Goal: Contribute content

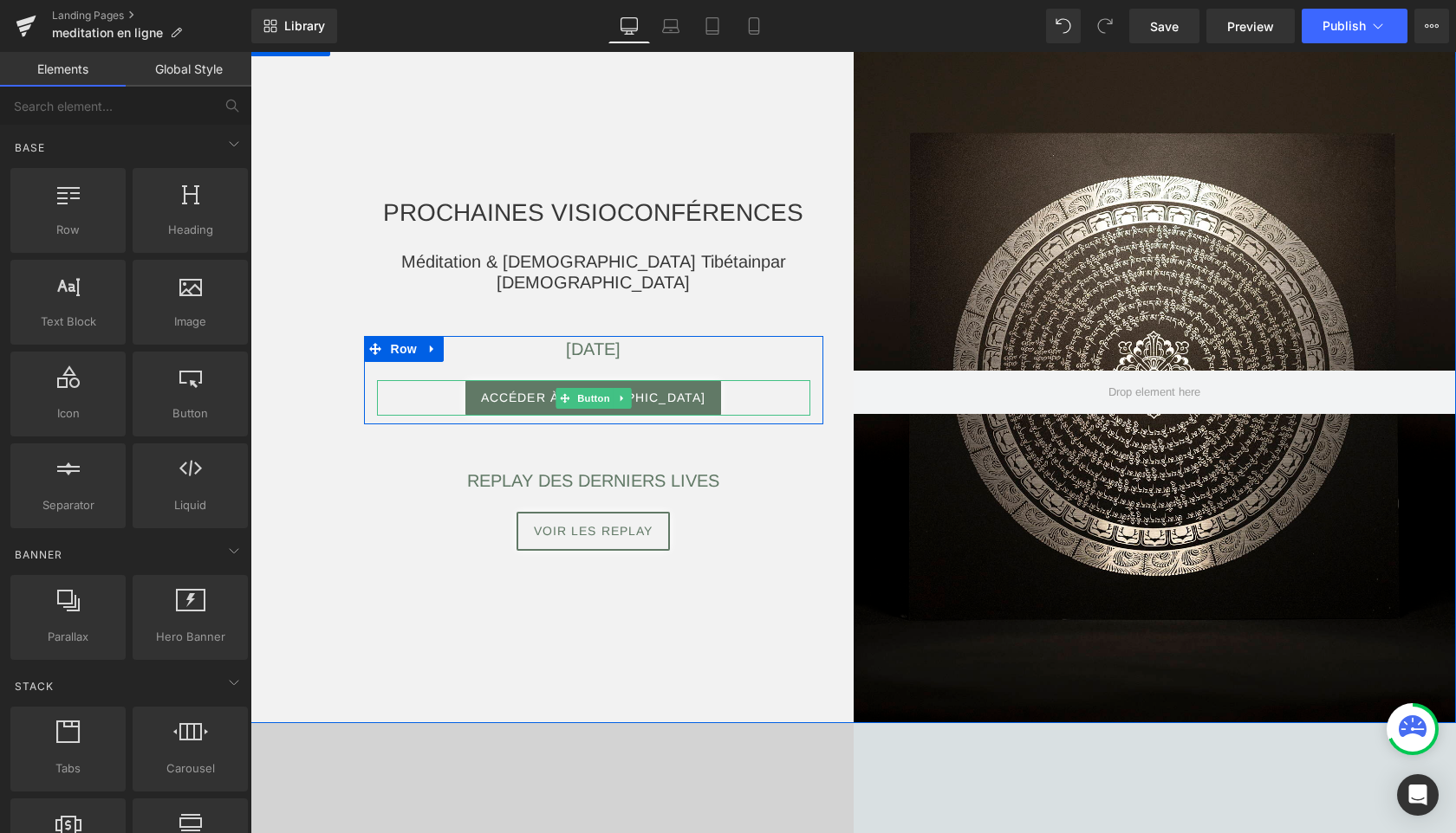
click at [594, 401] on span "Button" at bounding box center [594, 398] width 40 height 21
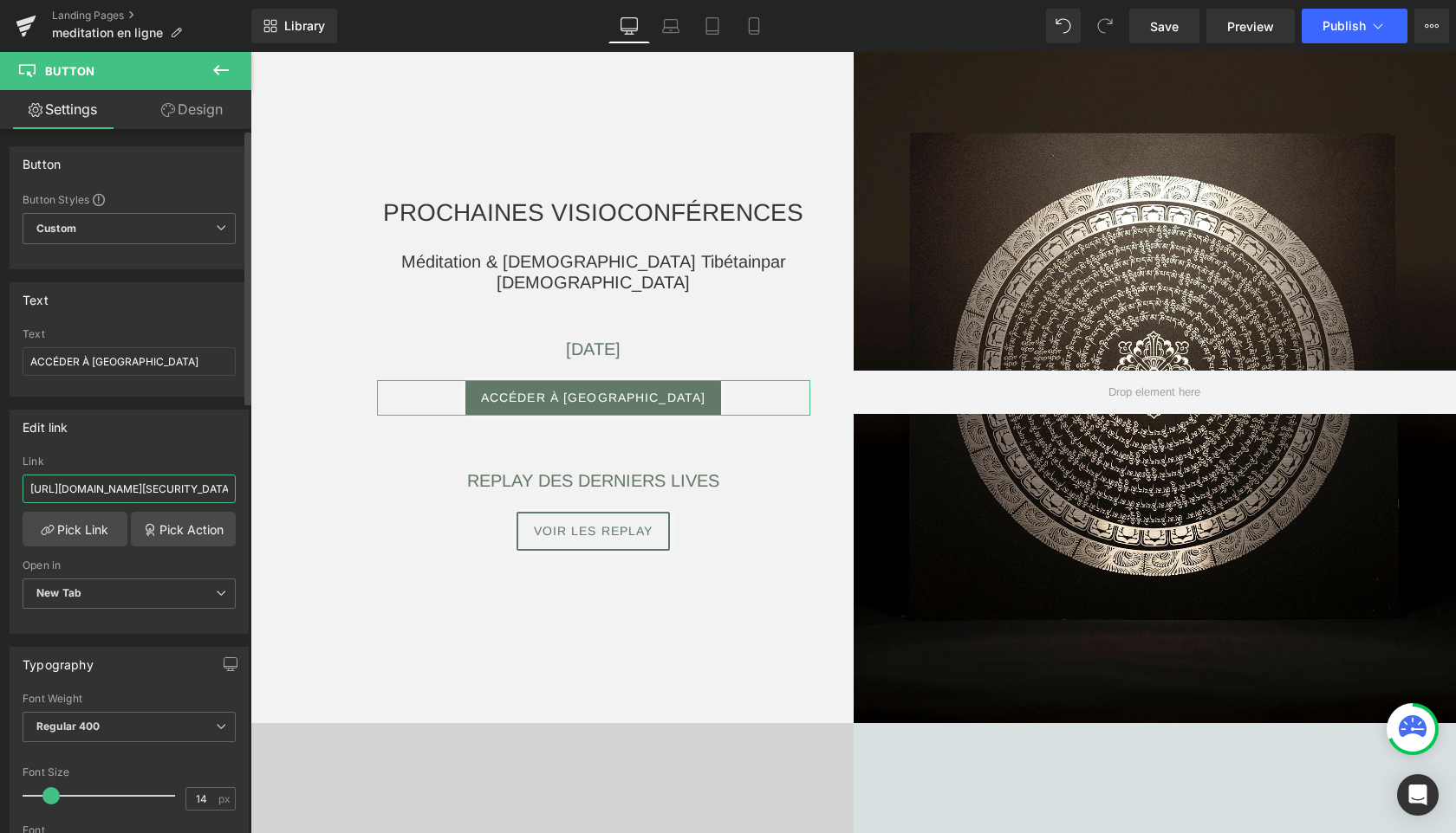
click at [194, 489] on input "[URL][DOMAIN_NAME][SECURITY_DATA]" at bounding box center [130, 489] width 214 height 29
paste input "9766749694?pwd=[SECURITY_DATA]"
type input "[URL][DOMAIN_NAME][SECURITY_DATA]"
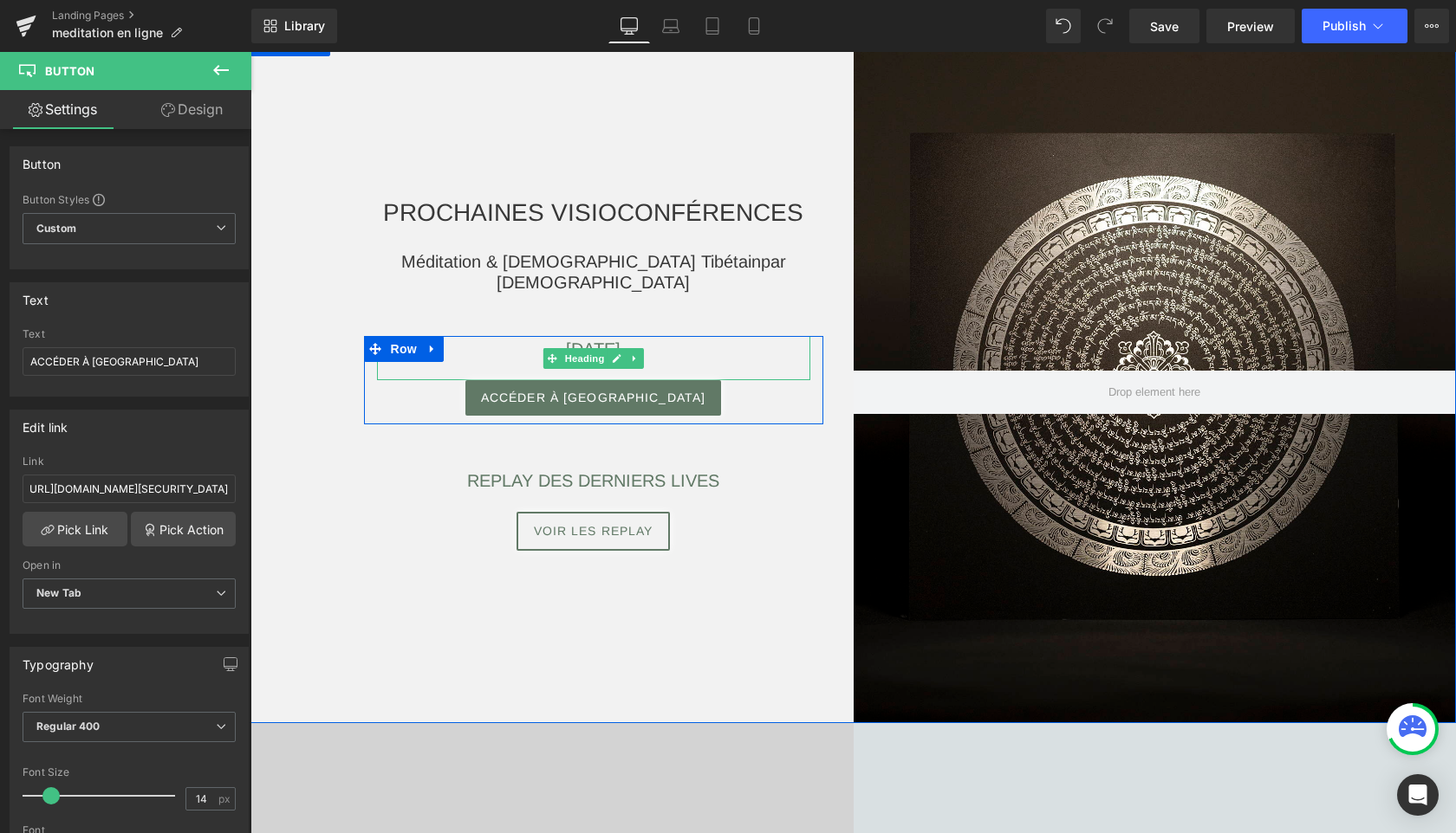
click at [473, 349] on h3 "[DATE]" at bounding box center [593, 349] width 433 height 26
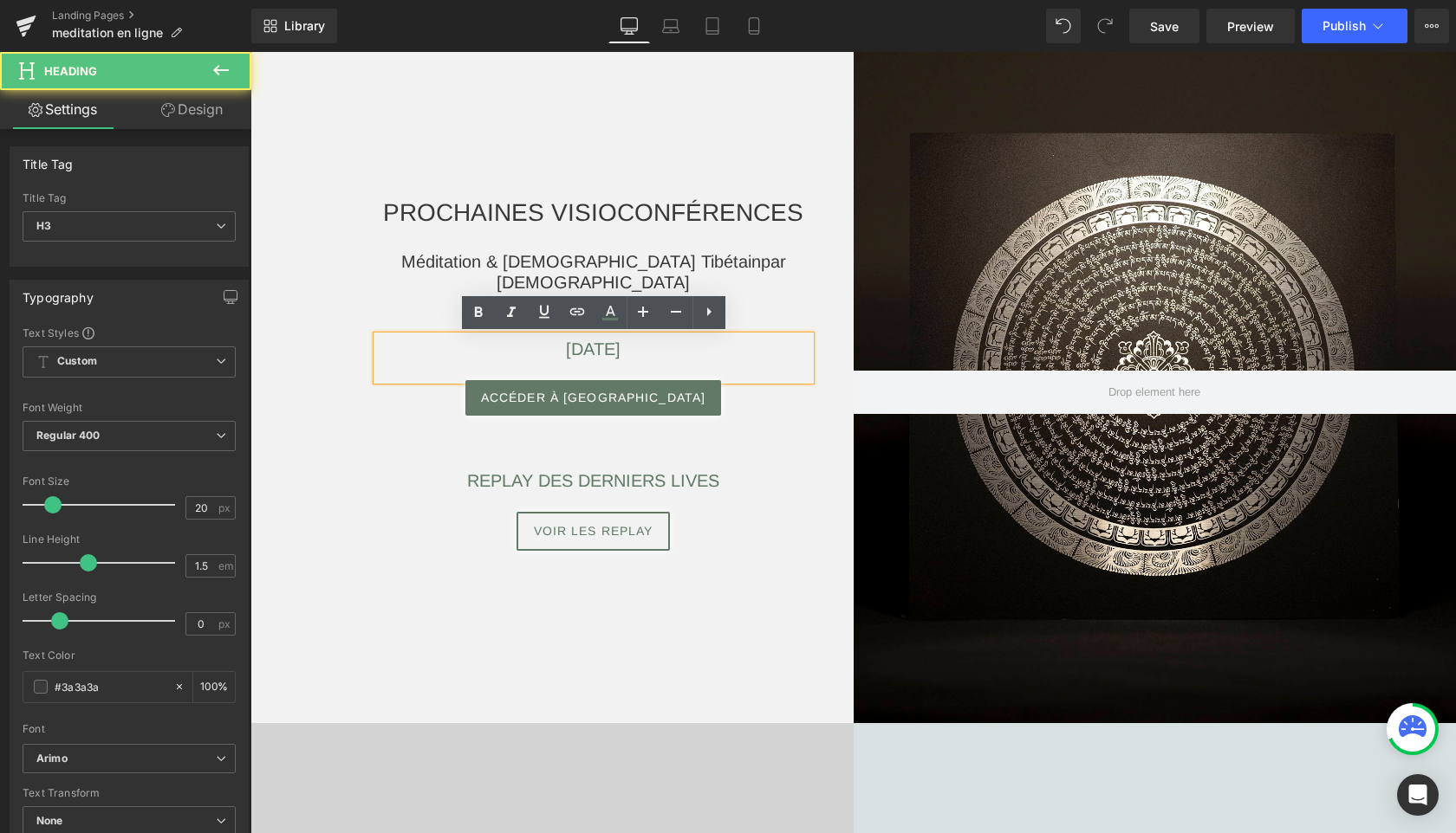
click at [601, 356] on span "[DATE]" at bounding box center [592, 349] width 54 height 19
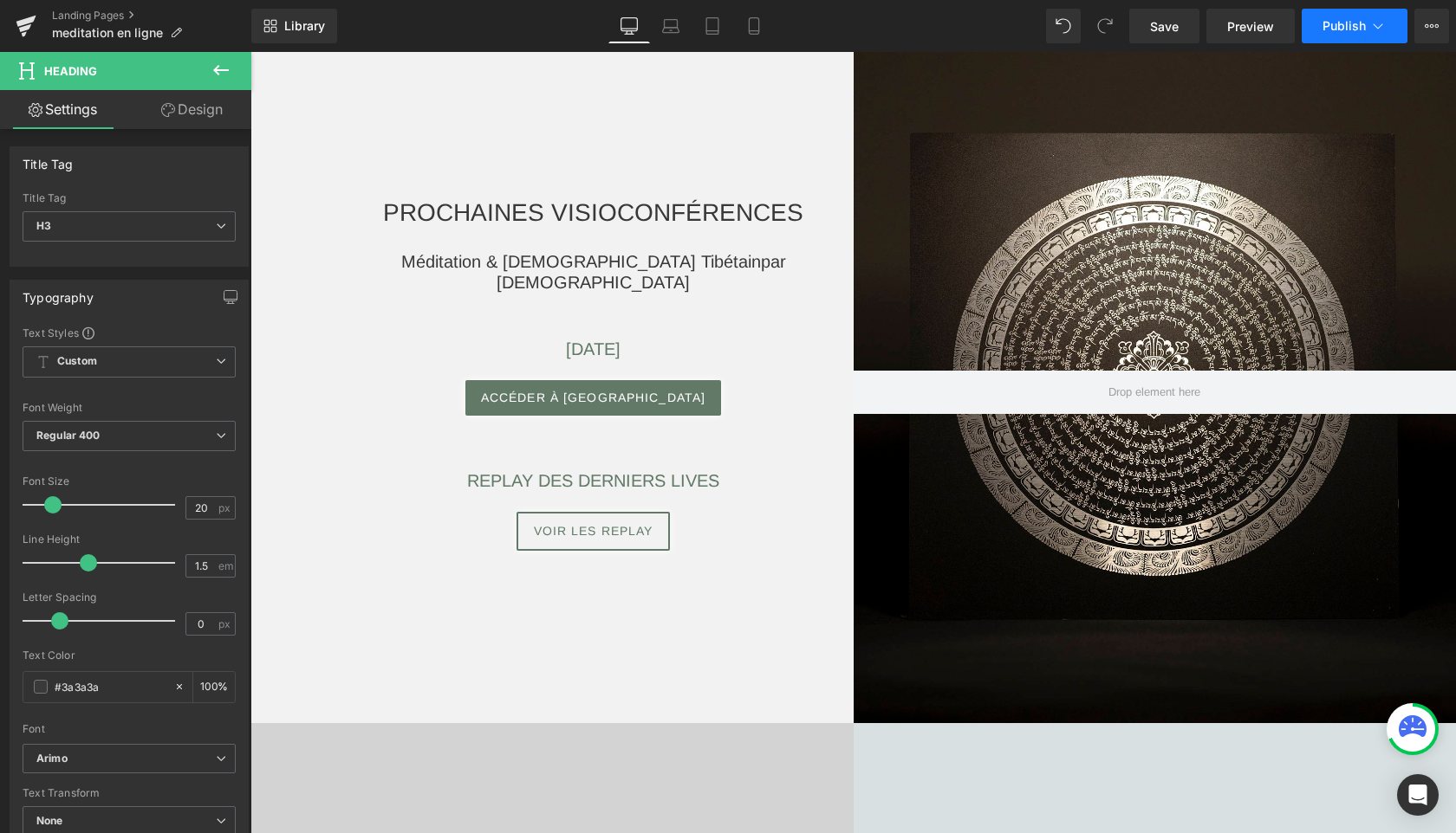
click at [1330, 22] on span "Publish" at bounding box center [1343, 26] width 43 height 14
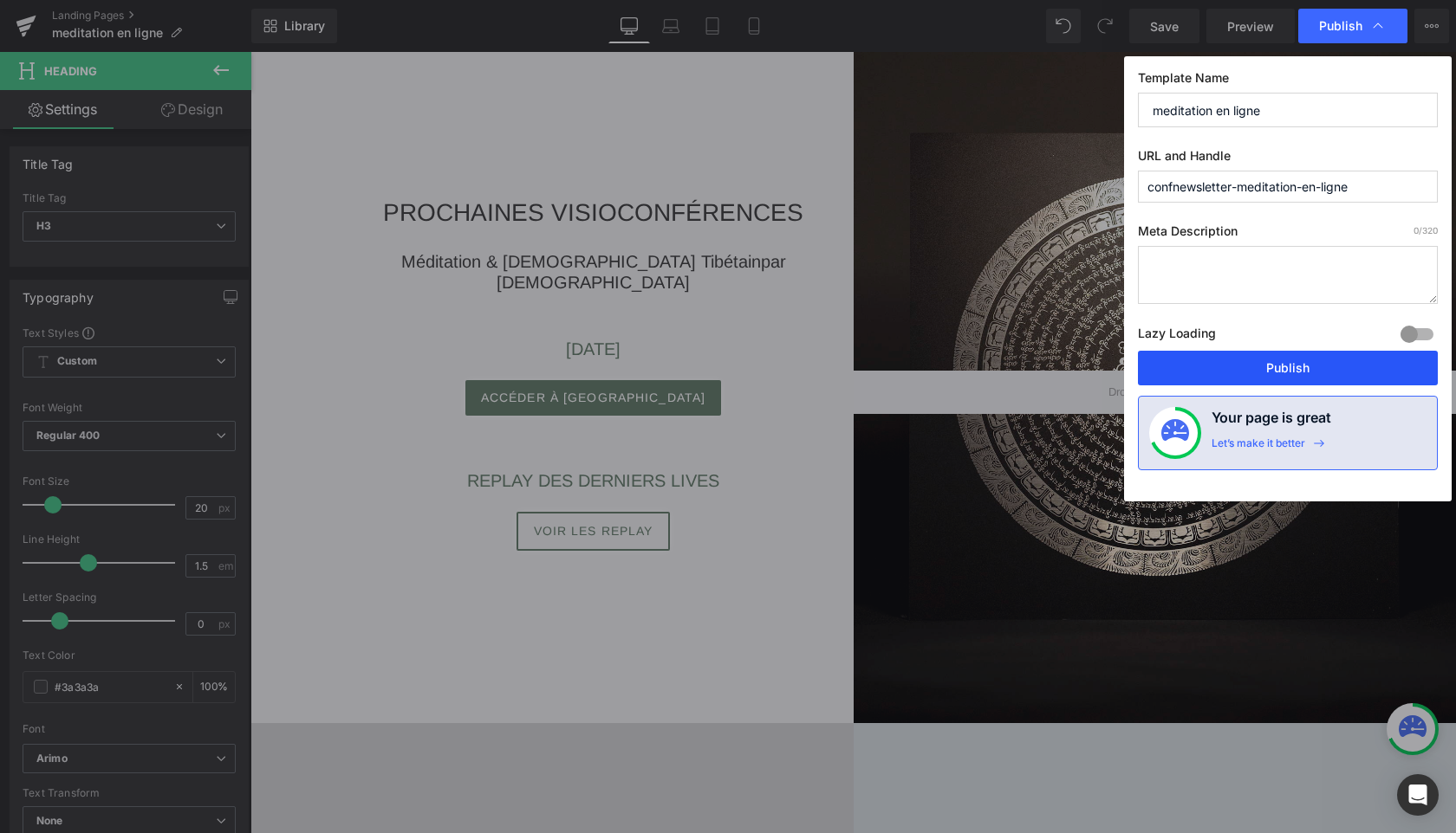
click at [1220, 357] on button "Publish" at bounding box center [1287, 368] width 299 height 34
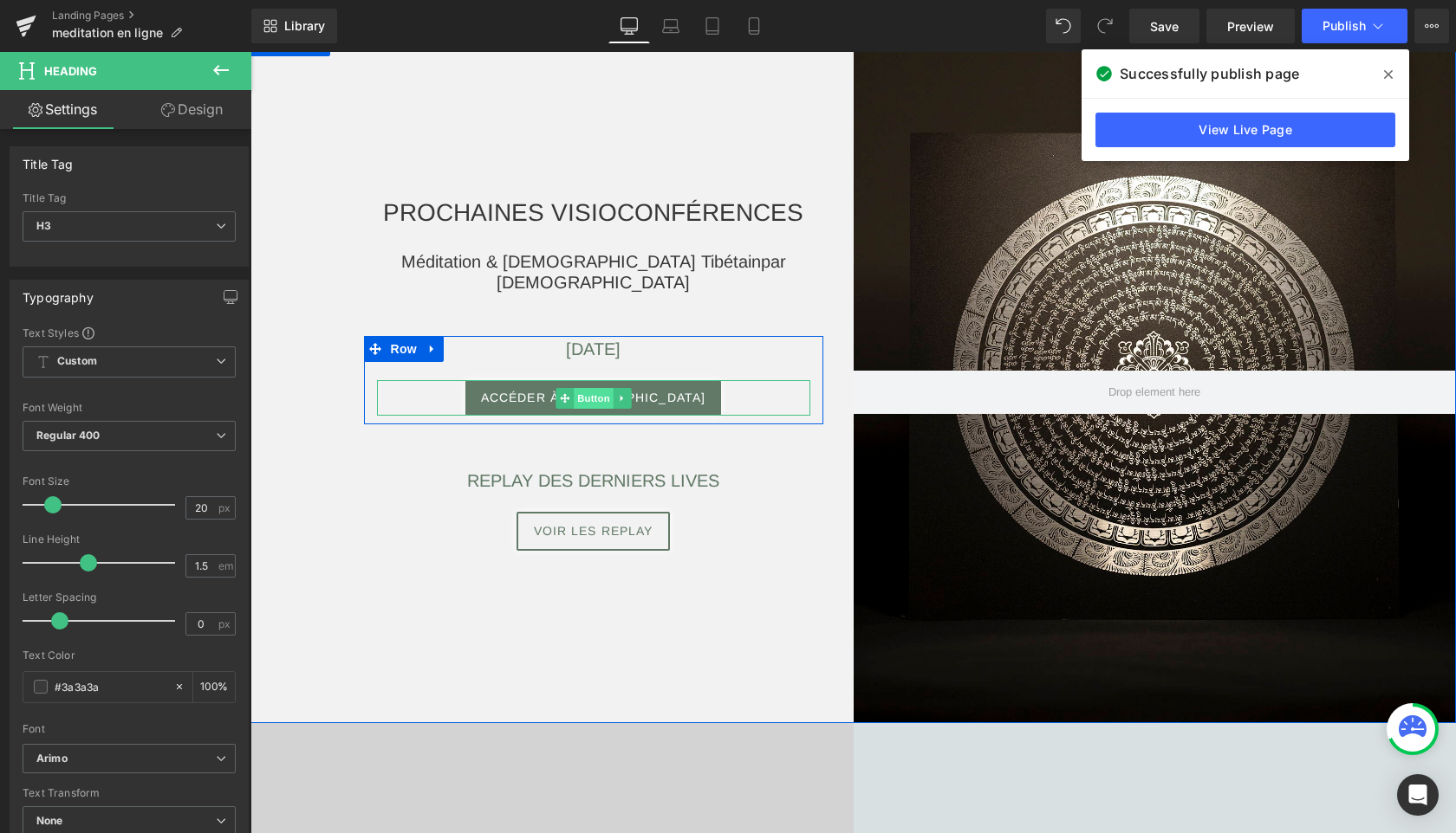
click at [585, 401] on span "Button" at bounding box center [594, 398] width 40 height 21
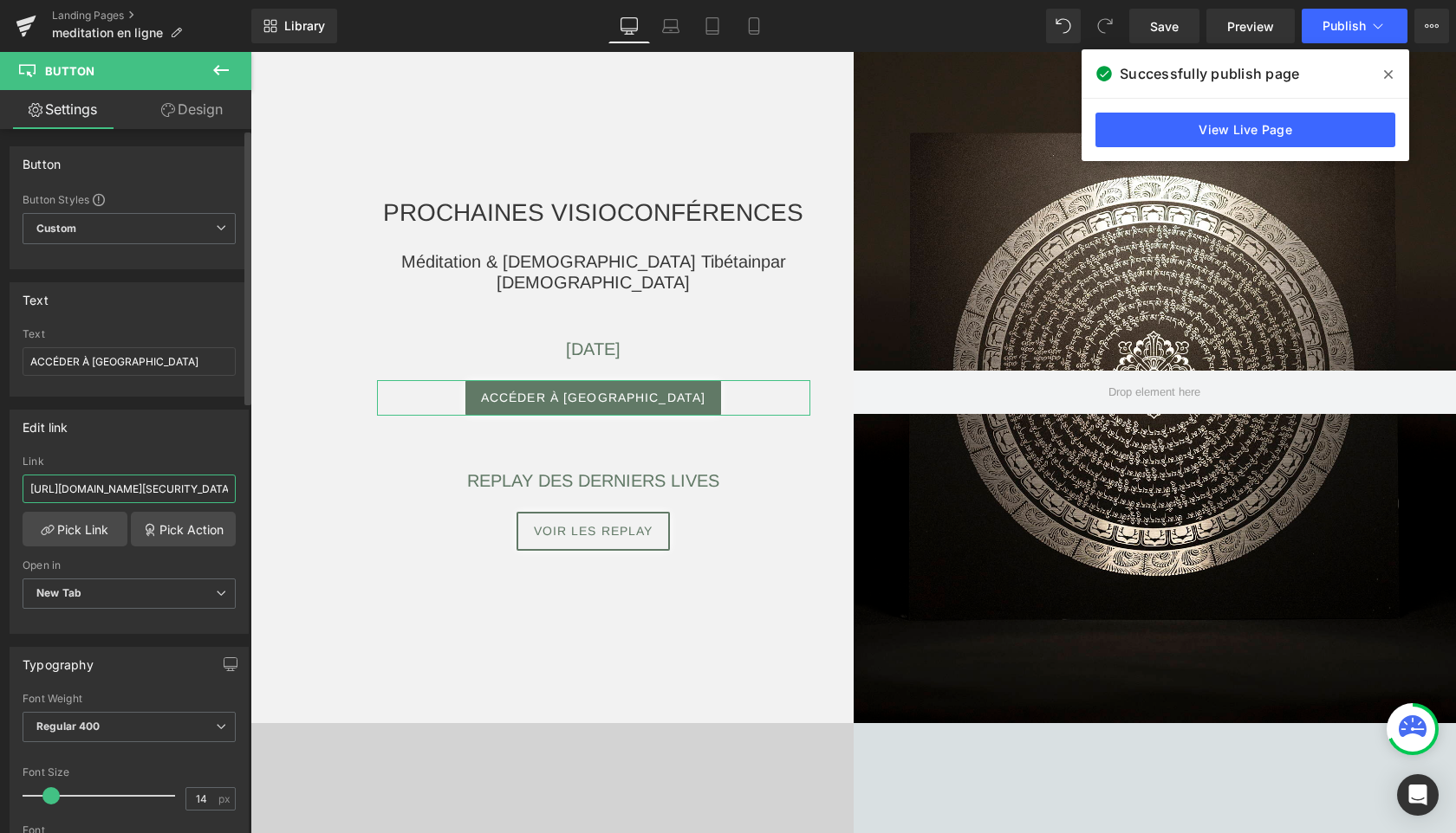
click at [89, 488] on input "[URL][DOMAIN_NAME][SECURITY_DATA]" at bounding box center [130, 489] width 214 height 29
